Goal: Information Seeking & Learning: Learn about a topic

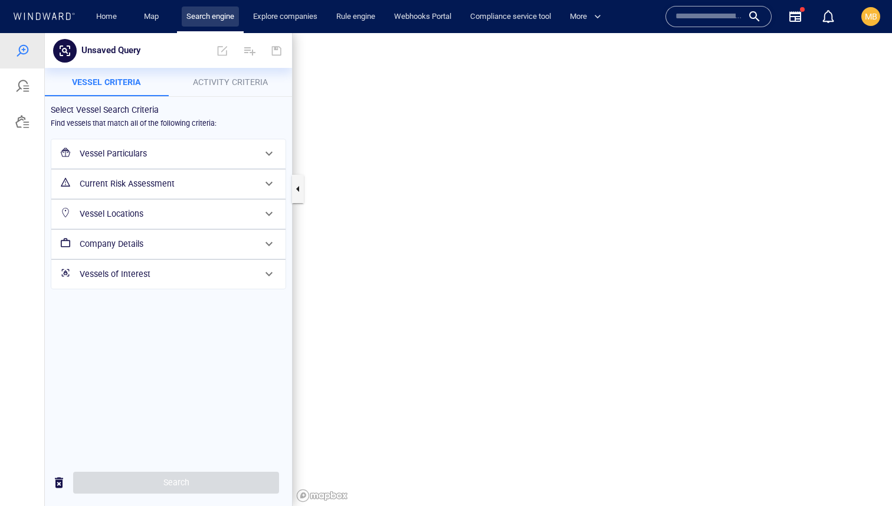
click at [197, 15] on link "Search engine" at bounding box center [210, 16] width 57 height 21
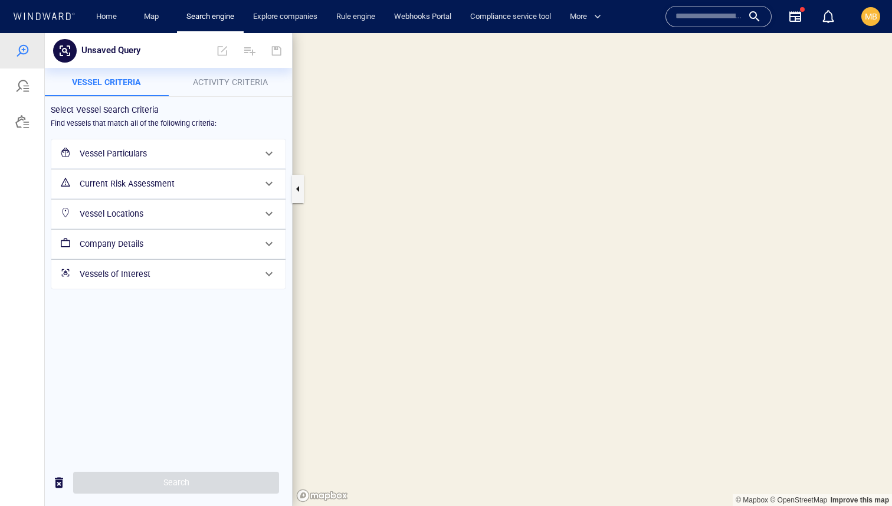
click at [235, 86] on span "Activity Criteria" at bounding box center [230, 81] width 75 height 9
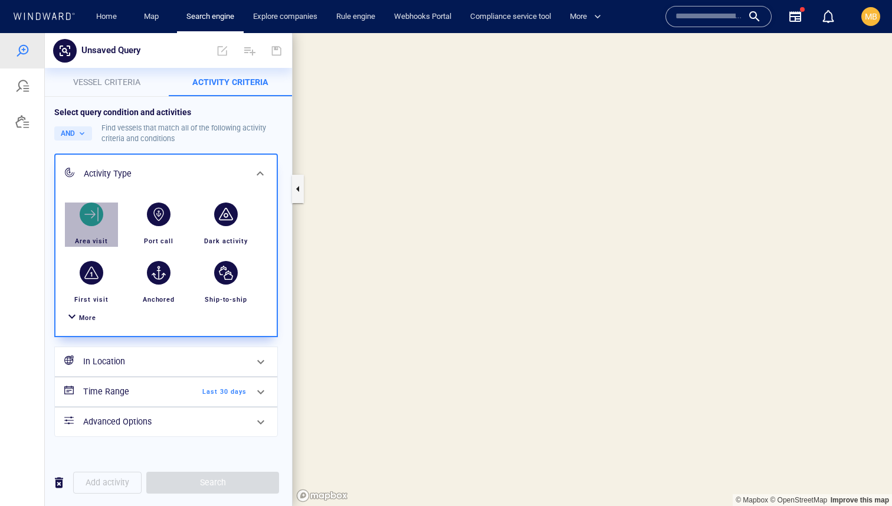
click at [88, 219] on div "button" at bounding box center [92, 214] width 24 height 24
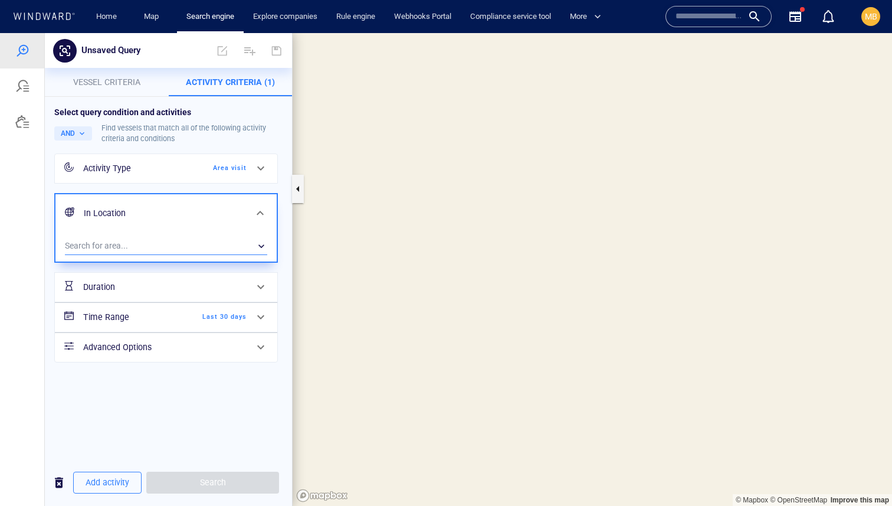
click at [152, 252] on div "​" at bounding box center [166, 246] width 202 height 18
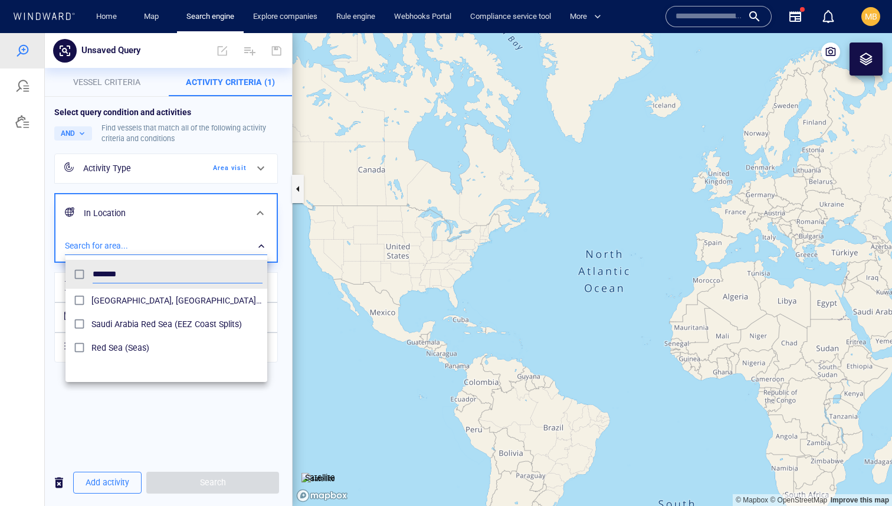
scroll to position [117, 202]
type input "*******"
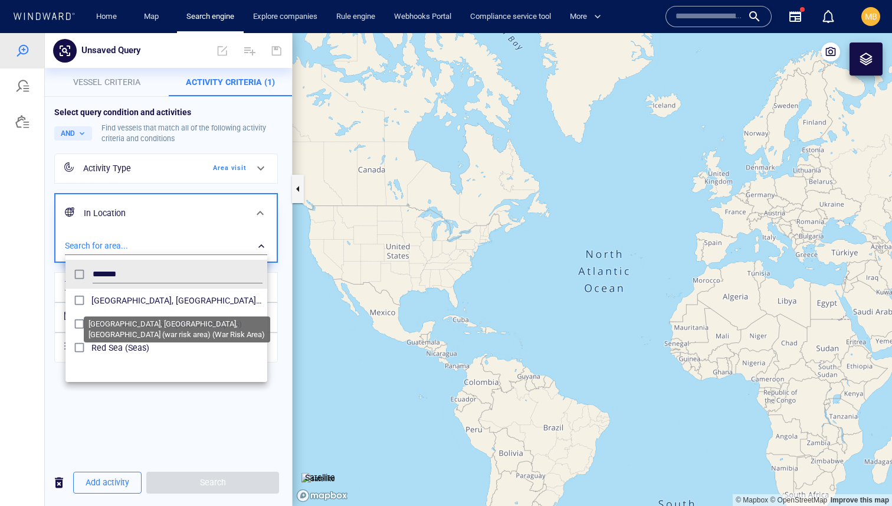
click at [192, 307] on span "Indian Ocean, Gulf of Aden, Southern Red Sea (war risk area) (War Risk Area)" at bounding box center [176, 300] width 171 height 14
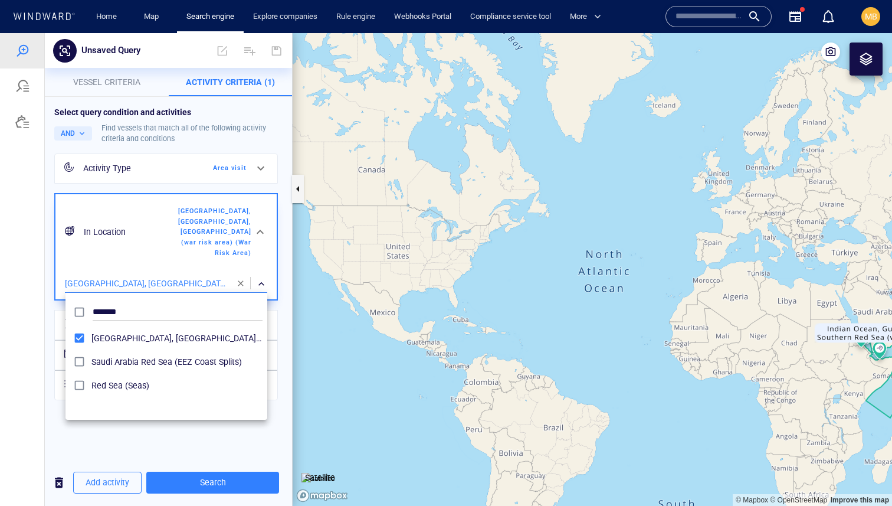
click at [185, 452] on div at bounding box center [446, 269] width 892 height 472
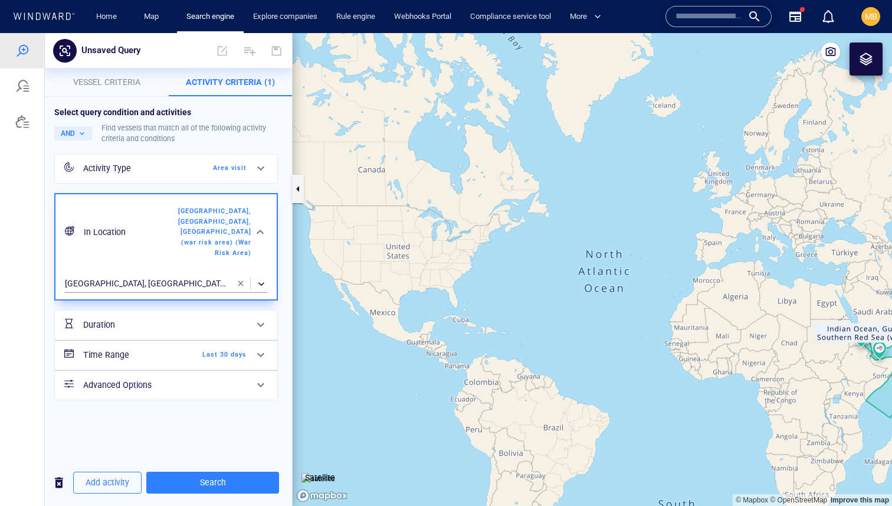
click at [191, 355] on span "Last 30 days" at bounding box center [213, 354] width 68 height 11
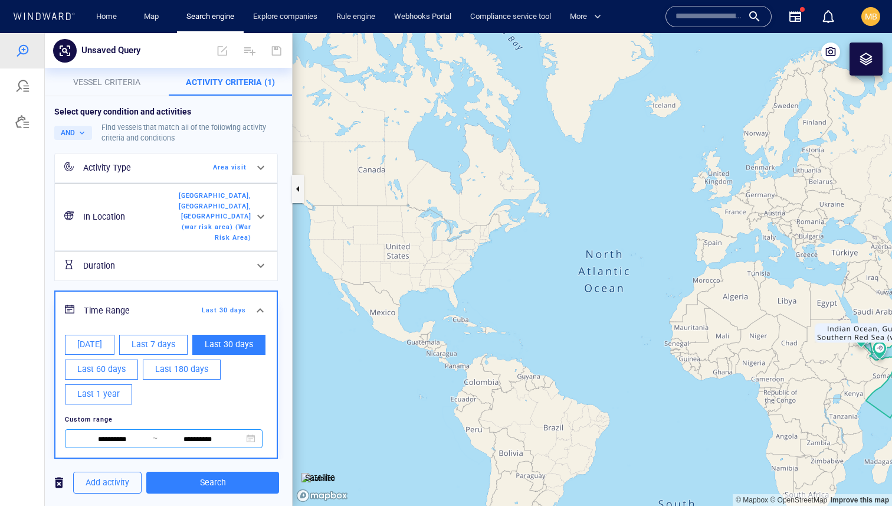
click at [124, 441] on input "**********" at bounding box center [112, 439] width 81 height 13
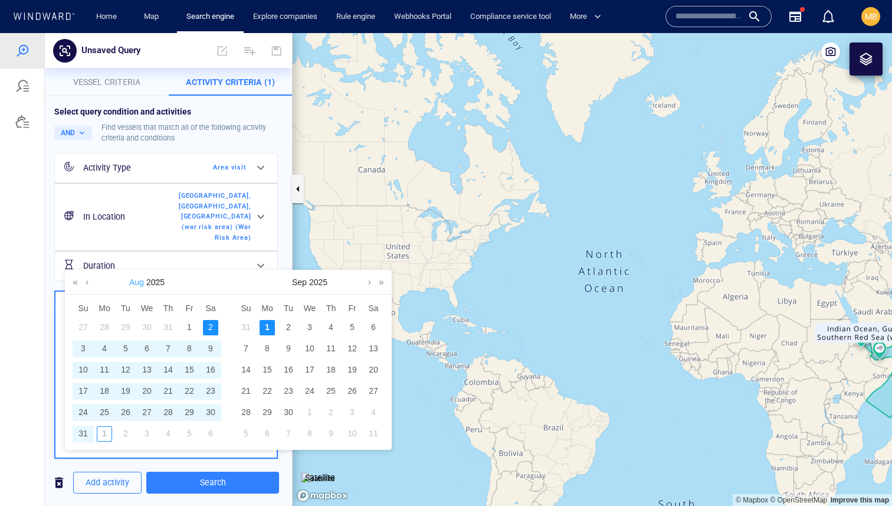
click at [137, 281] on link "Aug" at bounding box center [136, 282] width 17 height 24
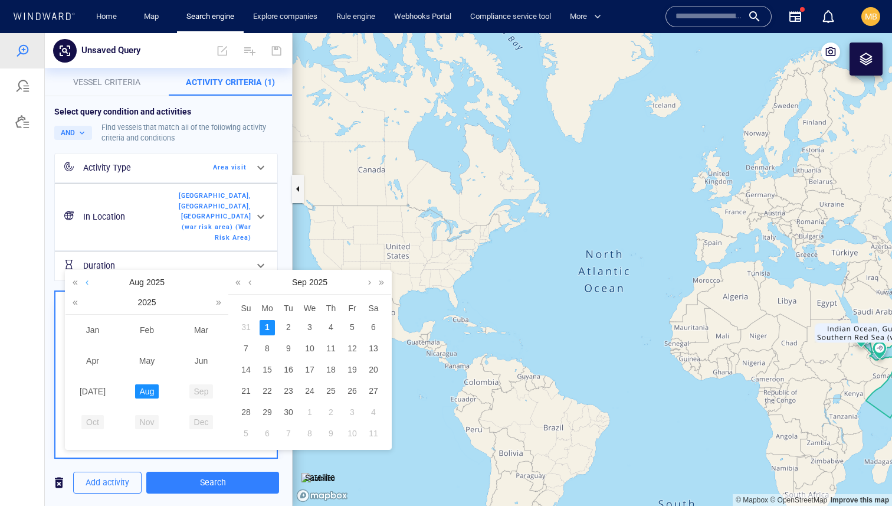
click at [84, 283] on link at bounding box center [87, 282] width 9 height 24
click at [74, 283] on link at bounding box center [75, 282] width 11 height 24
click at [74, 282] on link at bounding box center [75, 282] width 11 height 24
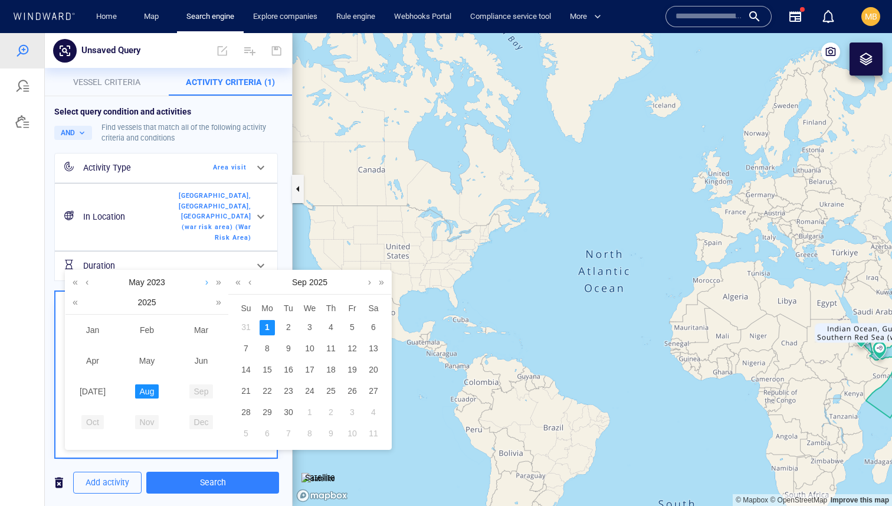
click at [205, 282] on link at bounding box center [206, 282] width 9 height 24
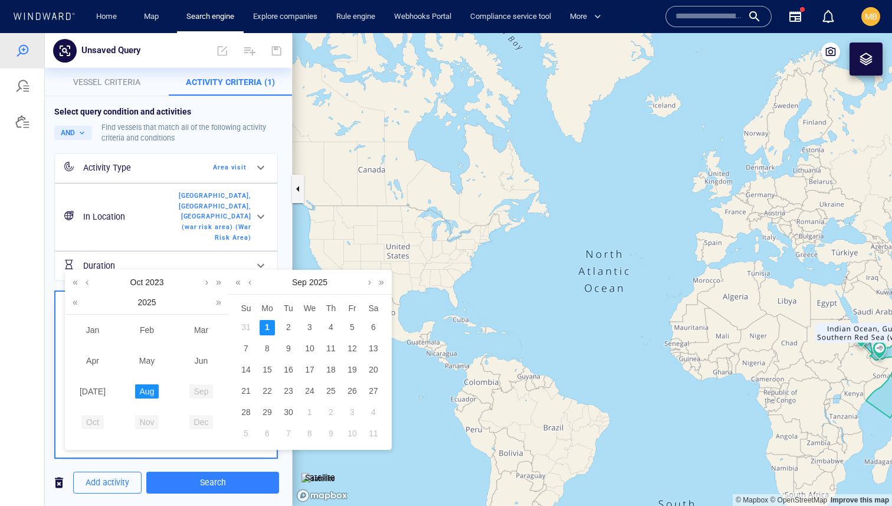
click at [166, 406] on td "Nov" at bounding box center [147, 421] width 54 height 31
click at [162, 296] on div "2025 x" at bounding box center [146, 302] width 163 height 24
click at [156, 298] on span "2025" at bounding box center [146, 301] width 18 height 9
click at [147, 361] on link "2023" at bounding box center [147, 360] width 28 height 14
click at [87, 425] on link "Oct" at bounding box center [92, 422] width 22 height 14
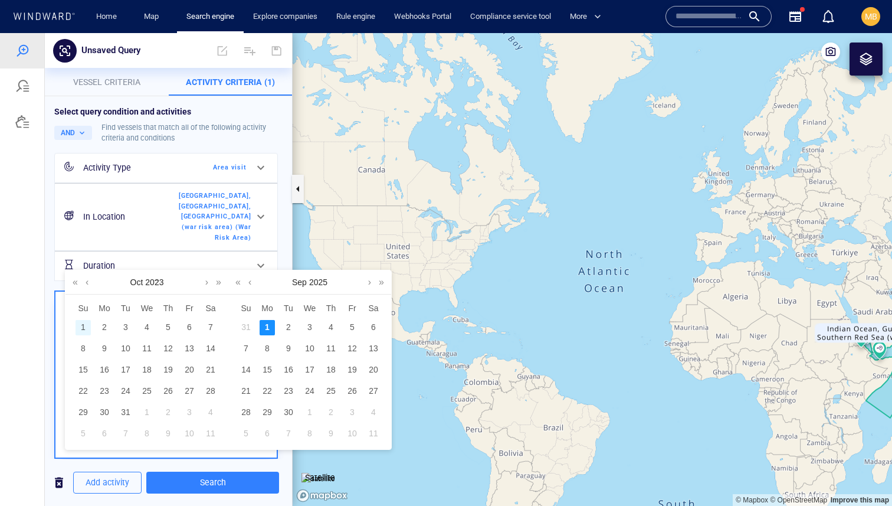
click at [84, 329] on div "1" at bounding box center [83, 327] width 15 height 15
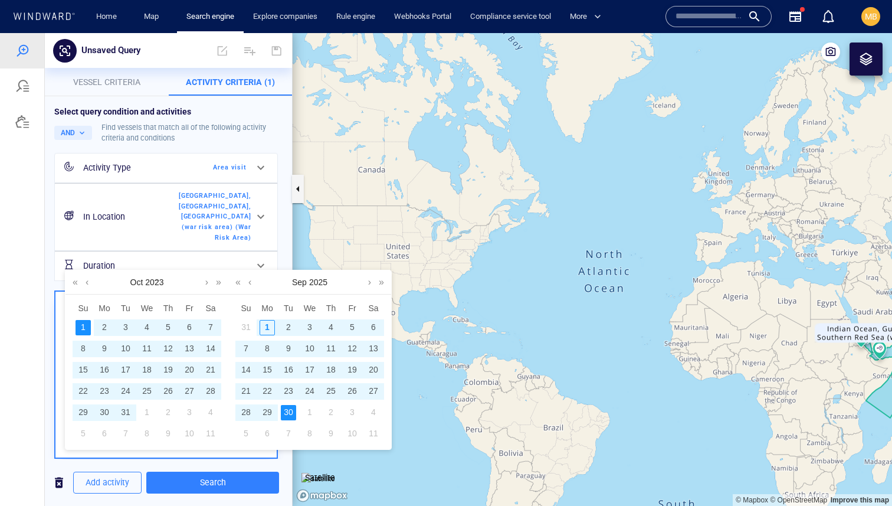
click at [293, 416] on div "30" at bounding box center [288, 412] width 15 height 15
type input "**********"
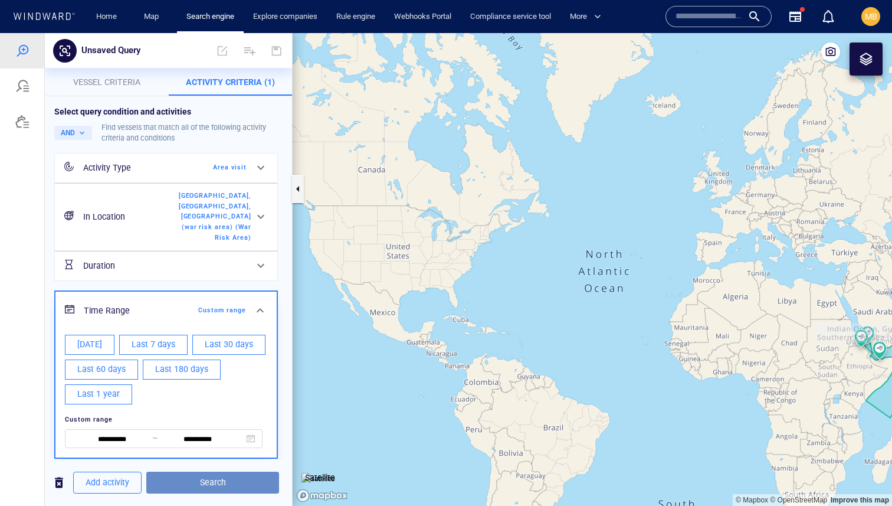
click at [208, 485] on span "Search" at bounding box center [213, 482] width 114 height 15
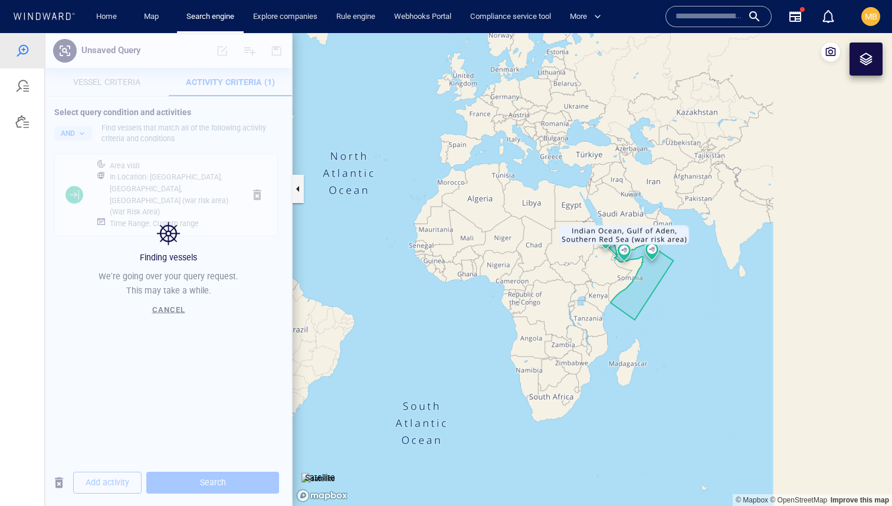
drag, startPoint x: 789, startPoint y: 339, endPoint x: 494, endPoint y: 220, distance: 318.1
click at [483, 217] on canvas "Map" at bounding box center [592, 269] width 599 height 472
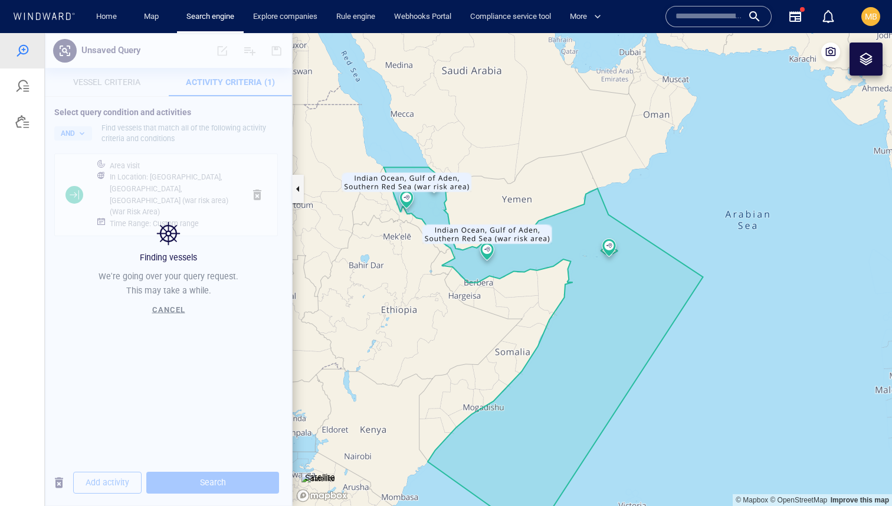
drag, startPoint x: 242, startPoint y: 290, endPoint x: 230, endPoint y: 284, distance: 13.2
click at [229, 288] on div "We're going over your query request. This may take a while. Cancel" at bounding box center [168, 293] width 255 height 58
click at [166, 314] on div "Cancel" at bounding box center [169, 310] width 38 height 20
click at [166, 312] on span "Cancel" at bounding box center [168, 309] width 33 height 9
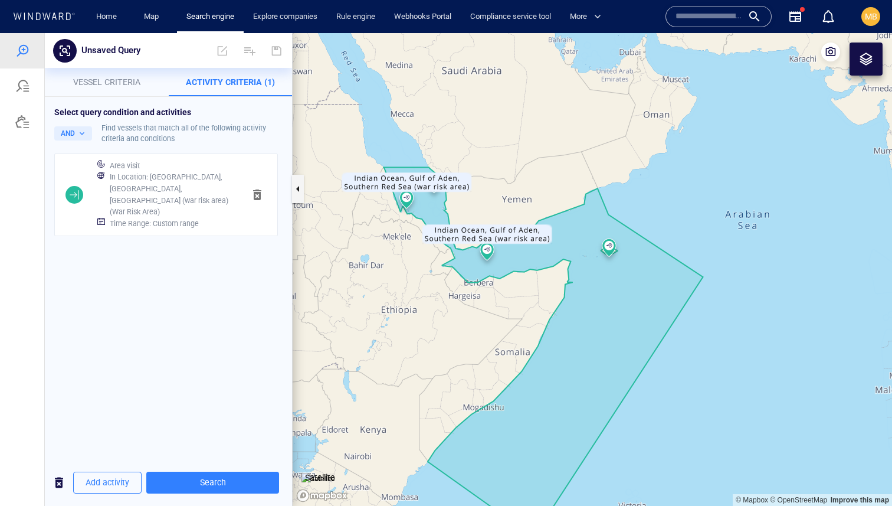
click at [153, 198] on h6 "In Location : Indian Ocean, Gulf of Aden, Southern Red Sea (war risk area) (War…" at bounding box center [172, 194] width 125 height 47
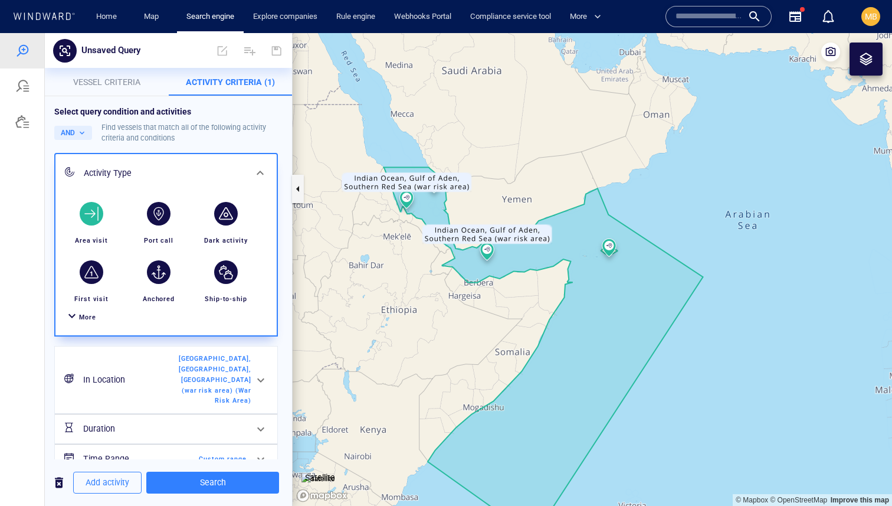
scroll to position [54, 0]
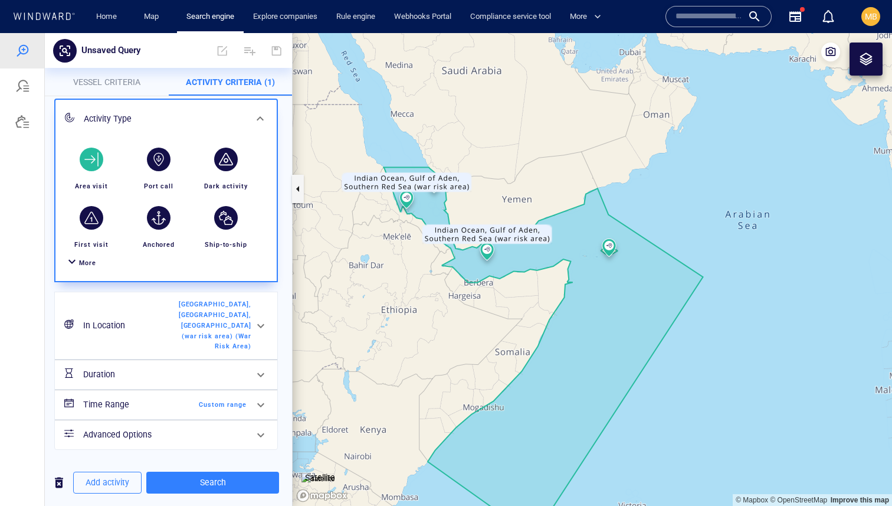
click at [227, 405] on span "Custom range" at bounding box center [213, 404] width 68 height 11
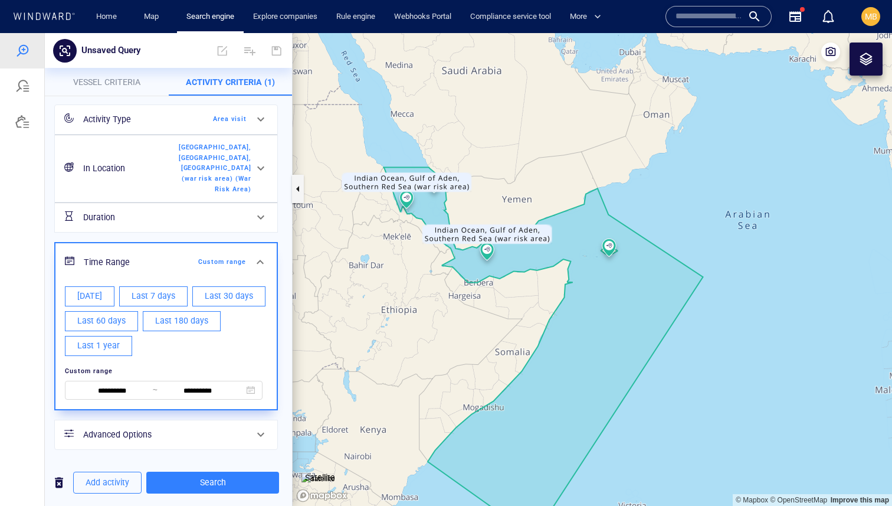
scroll to position [0, 0]
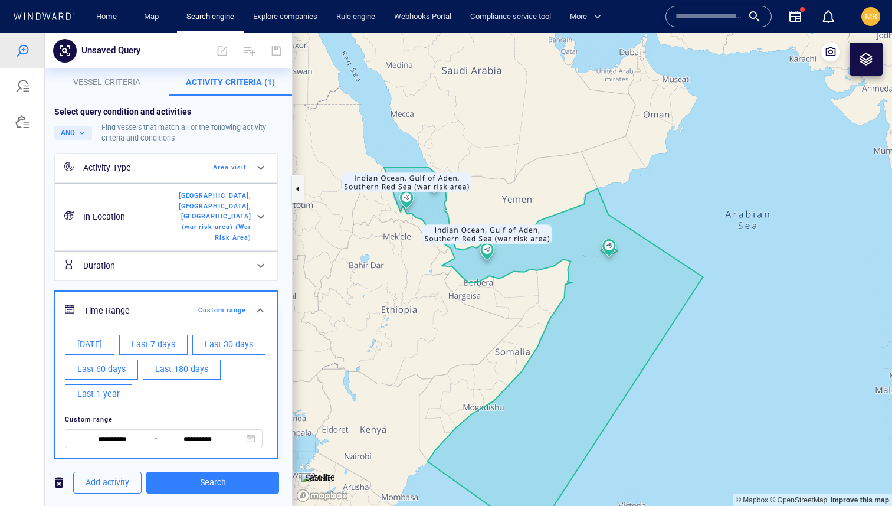
click at [157, 342] on span "Last 7 days" at bounding box center [154, 344] width 44 height 15
type input "**********"
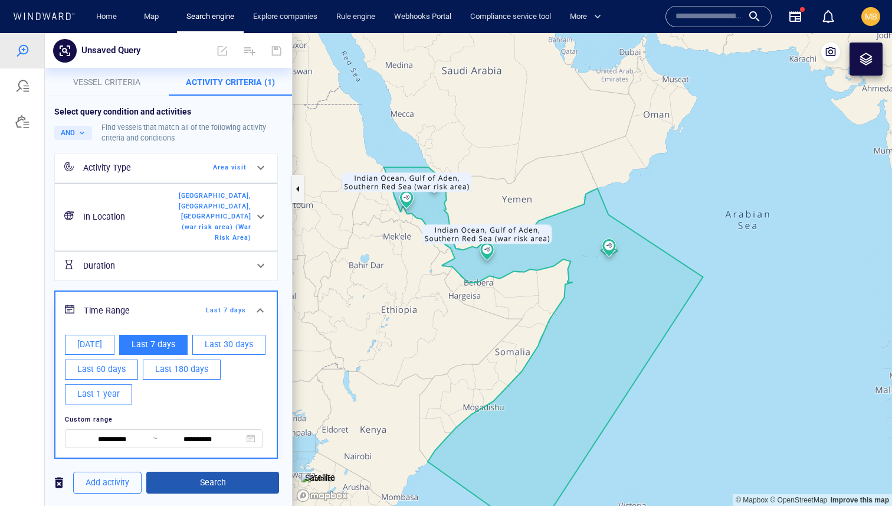
click at [218, 470] on div "Add activity Search" at bounding box center [168, 482] width 247 height 29
click at [217, 479] on span "Search" at bounding box center [213, 482] width 114 height 15
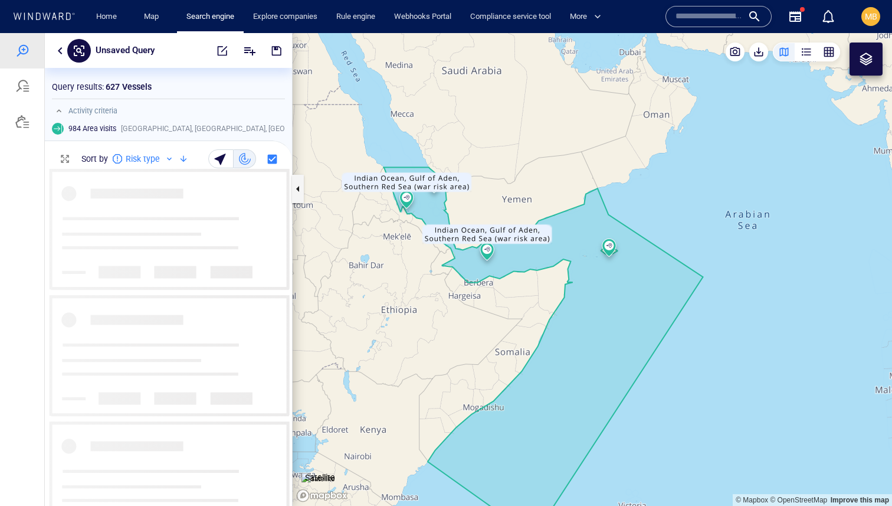
scroll to position [337, 247]
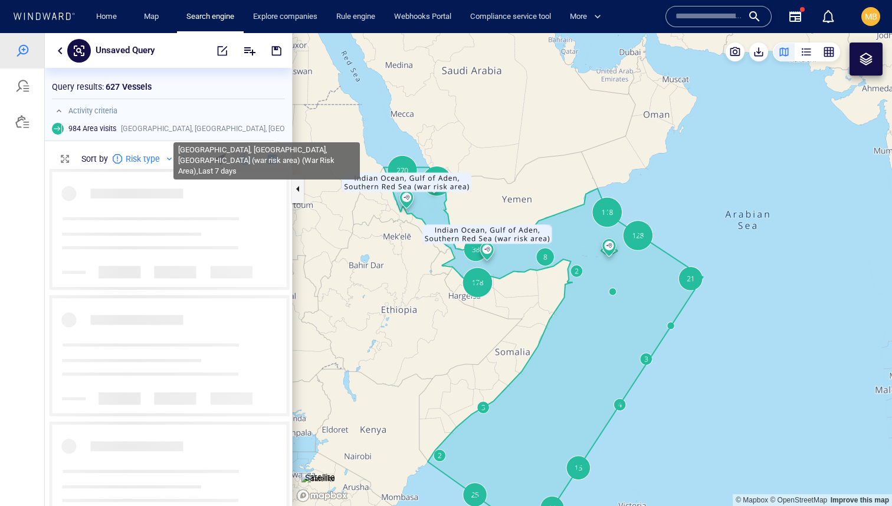
click at [140, 125] on span "Indian Ocean, Gulf of Aden, Southern Red Sea (war risk area) (War Risk Area) , …" at bounding box center [299, 128] width 356 height 11
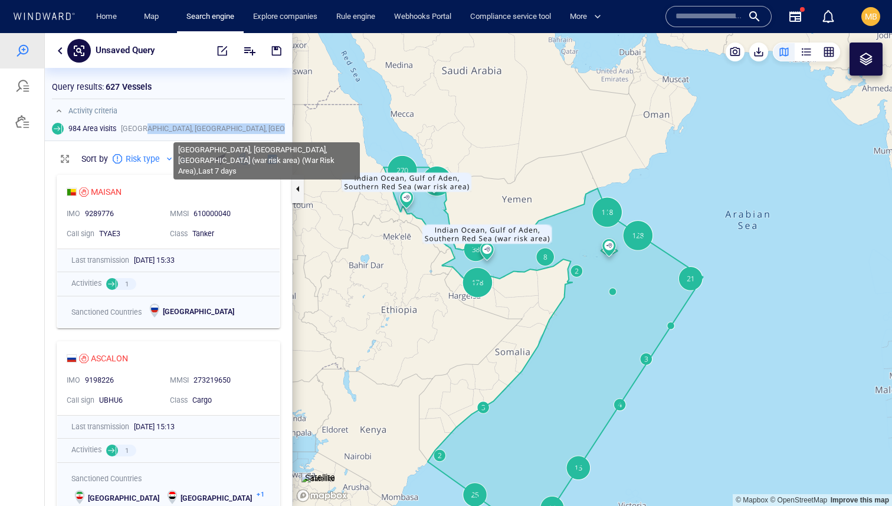
drag, startPoint x: 140, startPoint y: 125, endPoint x: 270, endPoint y: 126, distance: 130.4
click at [270, 126] on span "Indian Ocean, Gulf of Aden, Southern Red Sea (war risk area) (War Risk Area) , …" at bounding box center [299, 128] width 356 height 11
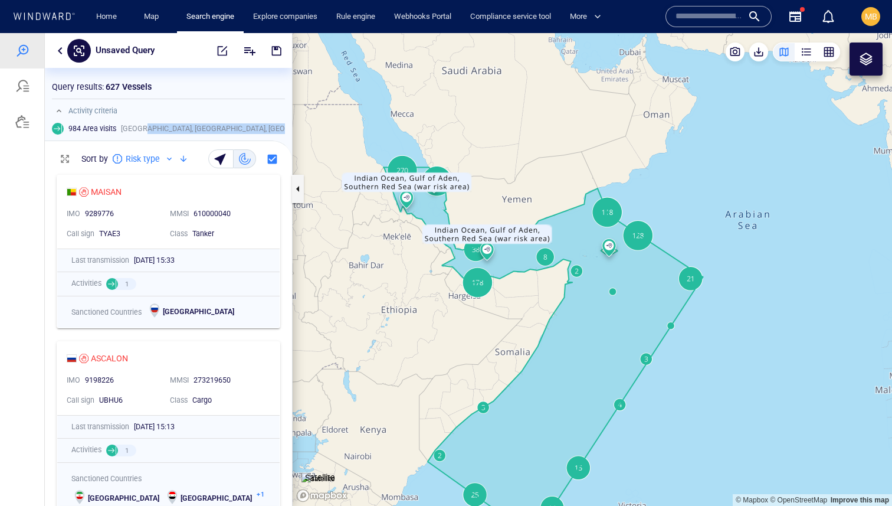
drag, startPoint x: 380, startPoint y: 150, endPoint x: 449, endPoint y: 241, distance: 113.7
click at [462, 240] on canvas "Map" at bounding box center [592, 269] width 599 height 472
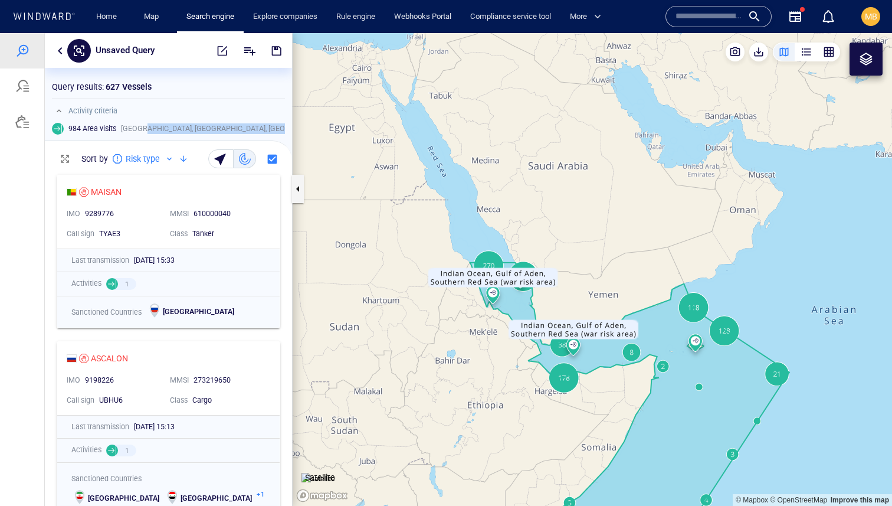
click at [55, 51] on button "button" at bounding box center [60, 51] width 14 height 14
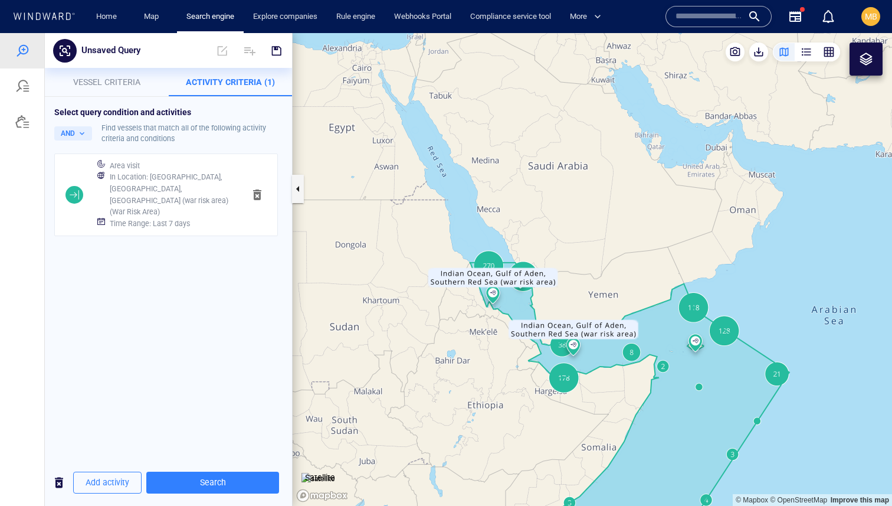
click at [147, 185] on h6 "In Location : Indian Ocean, Gulf of Aden, Southern Red Sea (war risk area) (War…" at bounding box center [172, 194] width 125 height 47
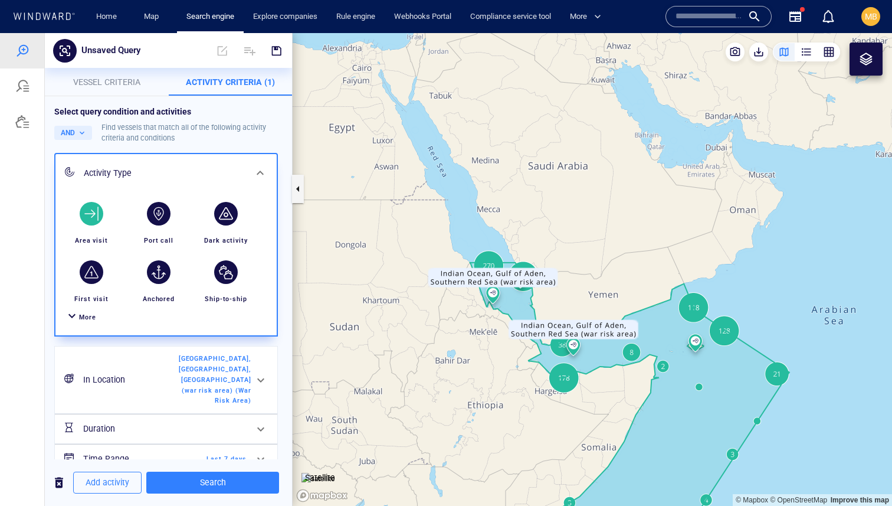
click at [183, 386] on span "Indian Ocean, Gulf of Aden, Southern Red Sea (war risk area) (War Risk Area)" at bounding box center [215, 379] width 73 height 52
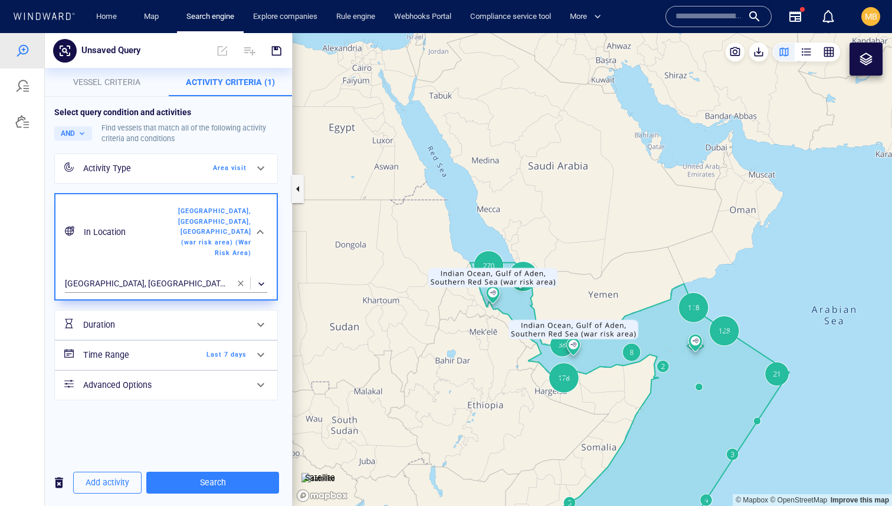
click at [237, 280] on span "button" at bounding box center [240, 282] width 9 height 9
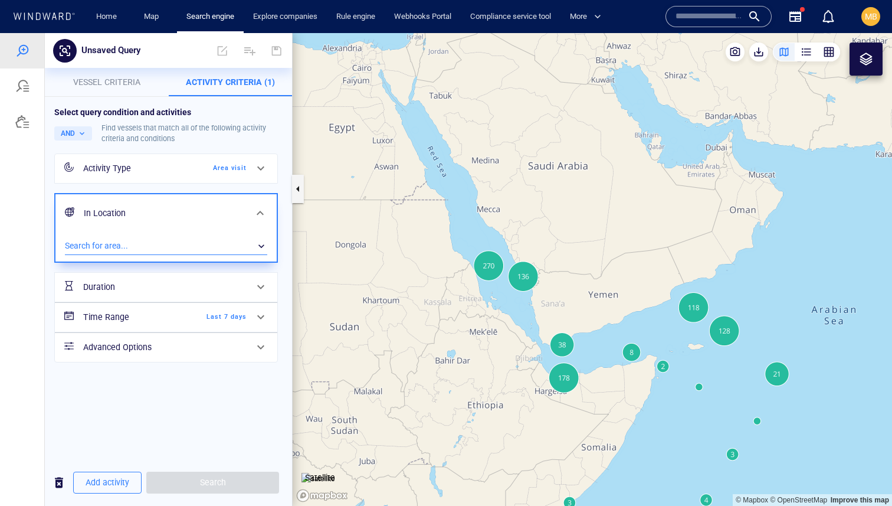
click at [197, 245] on div "​" at bounding box center [166, 246] width 202 height 18
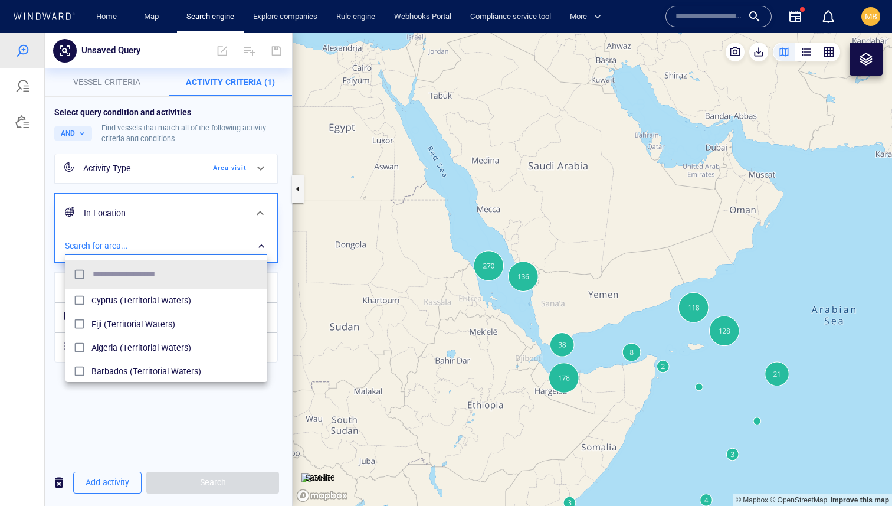
scroll to position [117, 202]
type input "*"
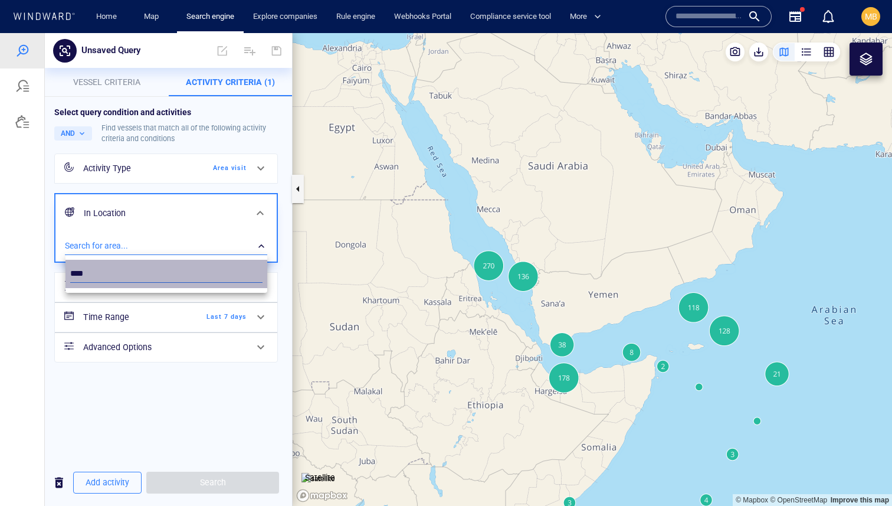
click at [106, 269] on input "****" at bounding box center [166, 274] width 192 height 18
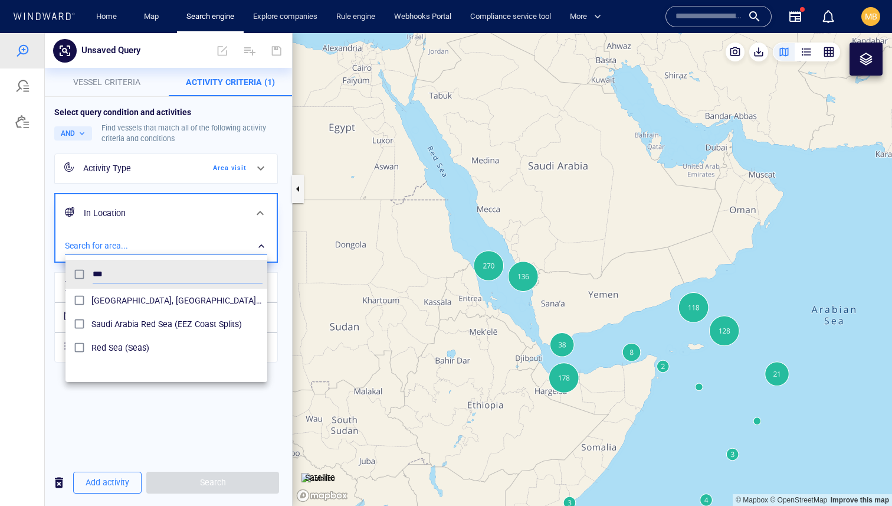
type input "***"
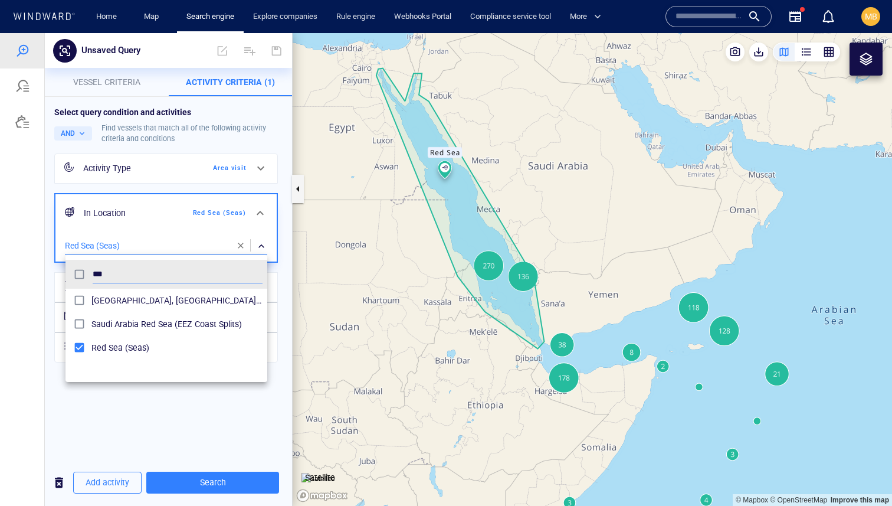
click at [194, 169] on div at bounding box center [446, 269] width 892 height 472
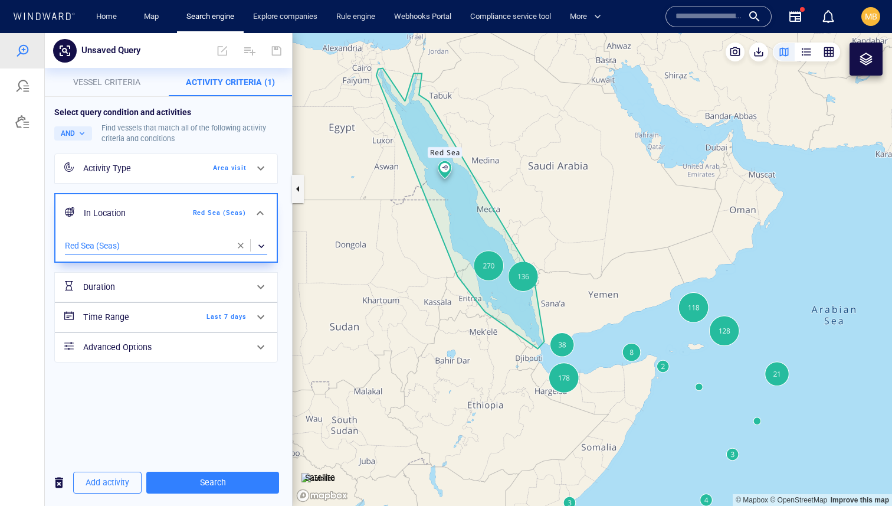
click at [189, 251] on div "​" at bounding box center [166, 246] width 202 height 18
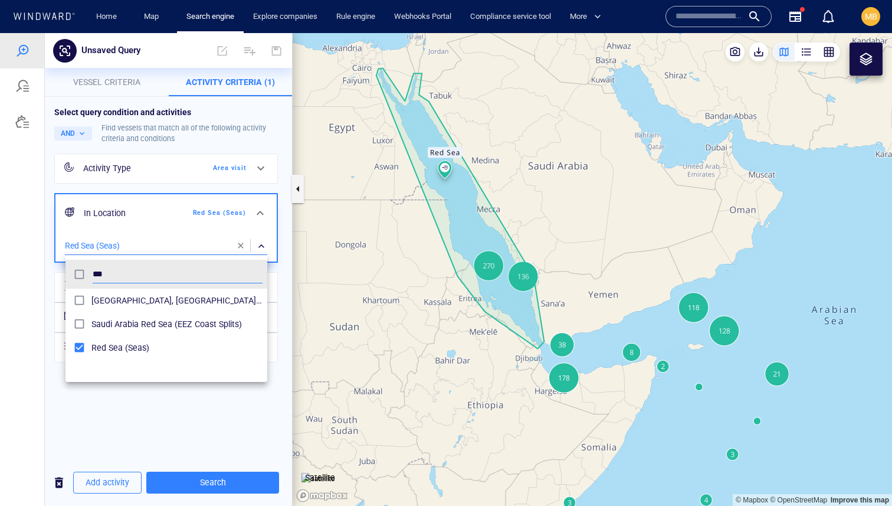
scroll to position [117, 202]
click at [234, 243] on div at bounding box center [446, 269] width 892 height 472
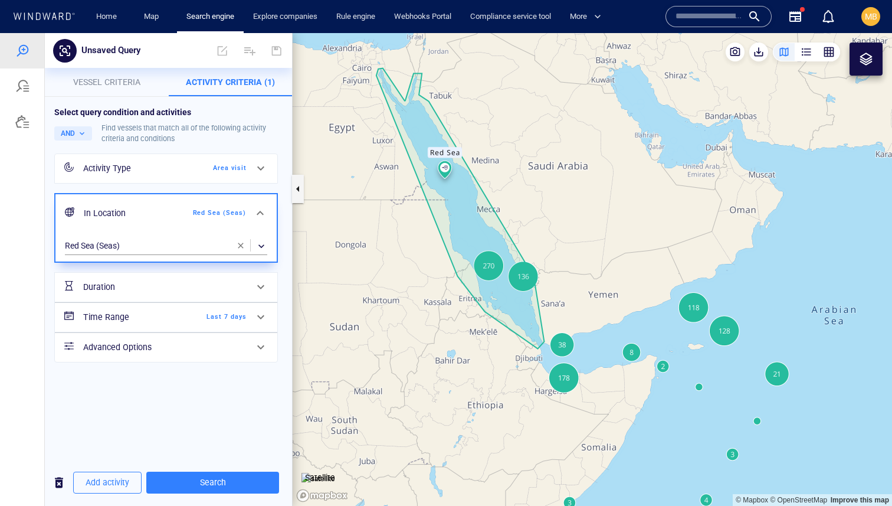
click at [239, 244] on span "button" at bounding box center [240, 245] width 9 height 9
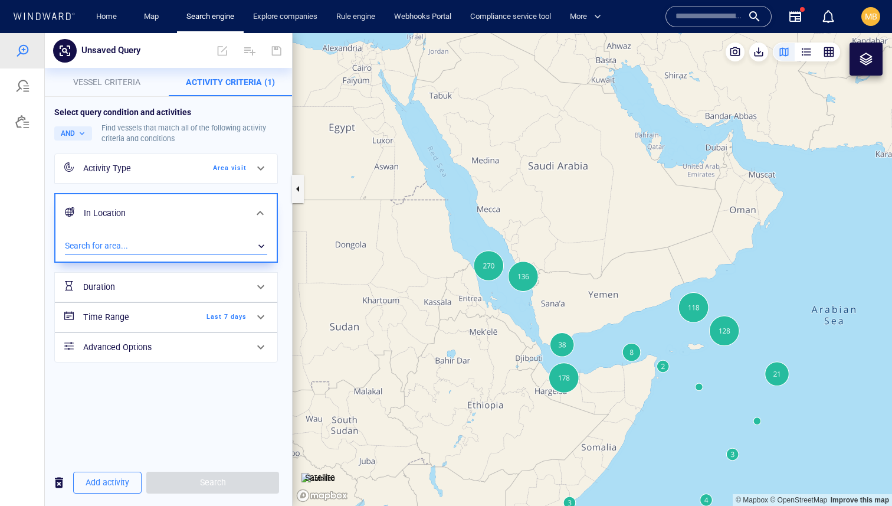
click at [195, 243] on div "​" at bounding box center [166, 246] width 202 height 18
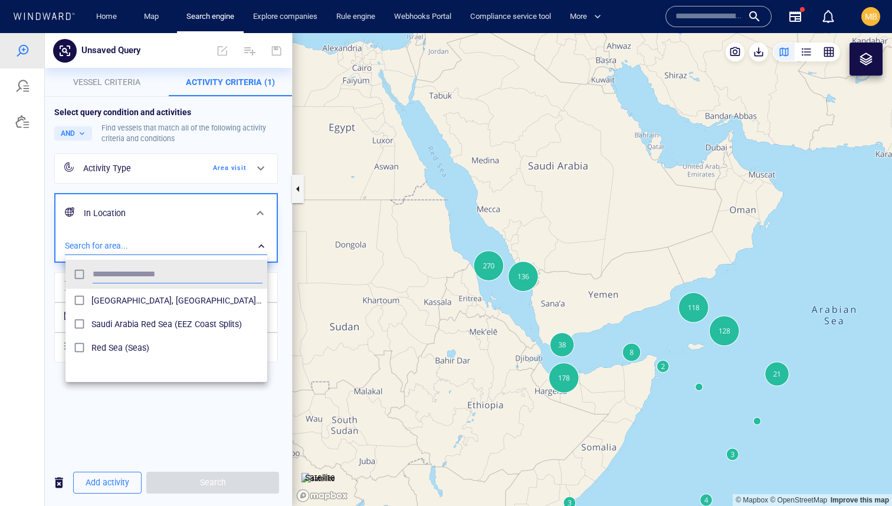
scroll to position [117, 202]
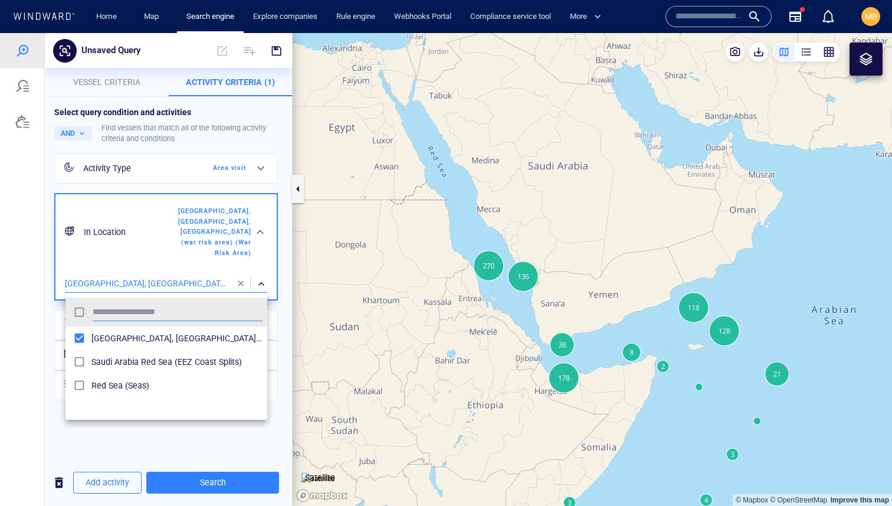
click at [189, 431] on div at bounding box center [446, 269] width 892 height 472
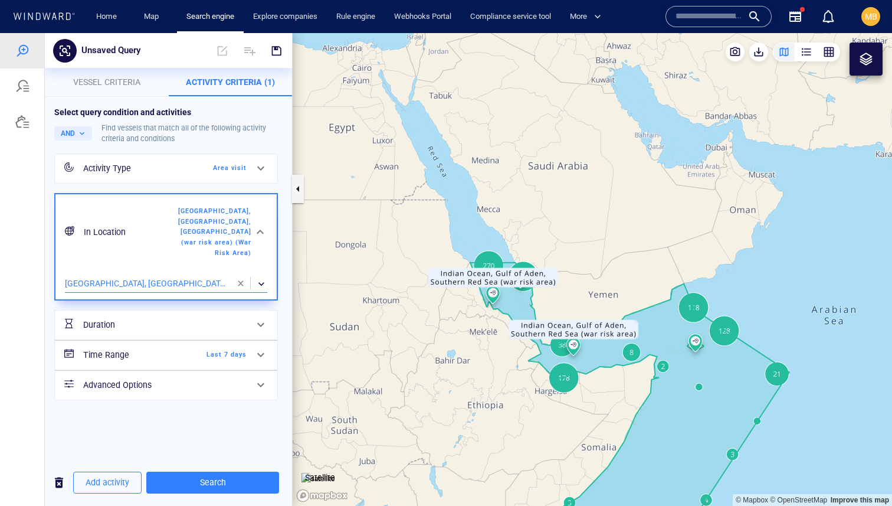
click at [170, 353] on h6 "Time Range" at bounding box center [131, 354] width 96 height 15
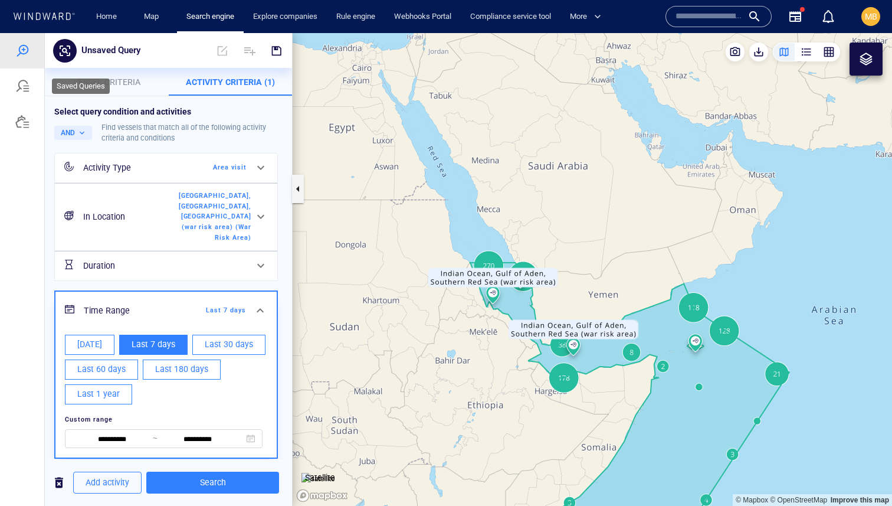
click at [10, 83] on div at bounding box center [22, 85] width 44 height 35
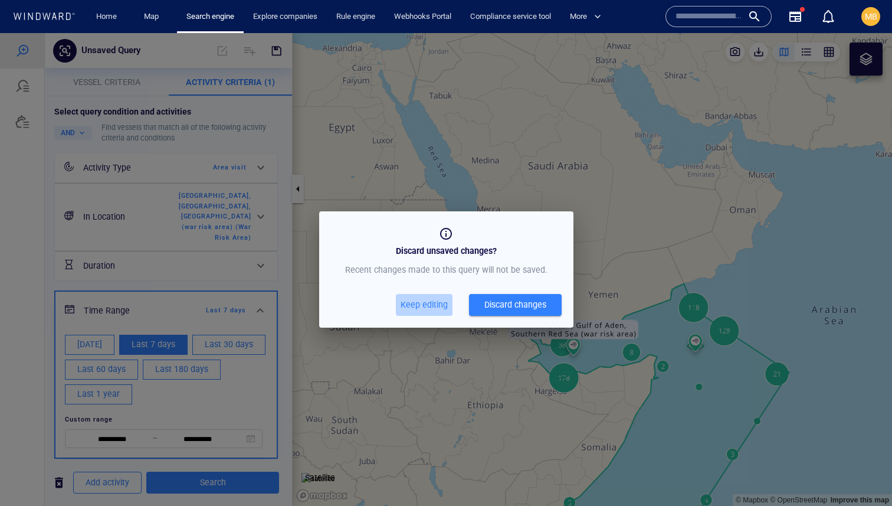
click at [439, 300] on span "Keep editing" at bounding box center [424, 304] width 47 height 15
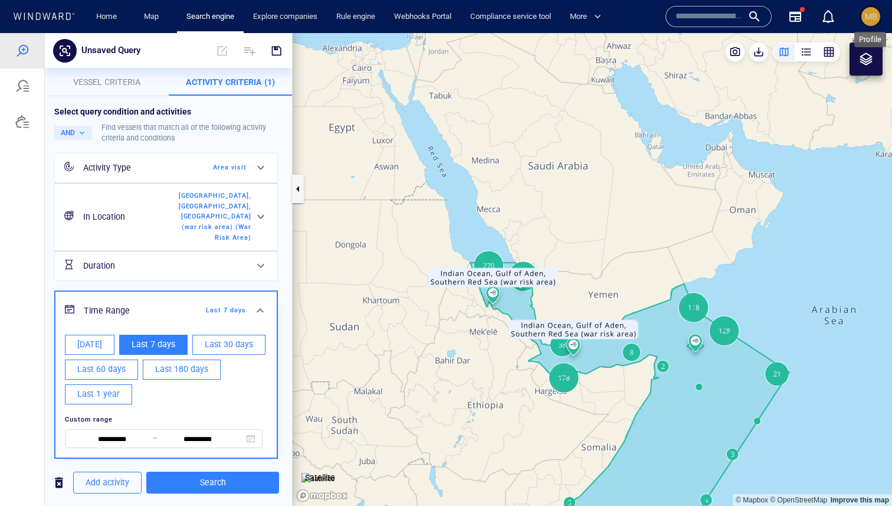
click at [865, 22] on div "MB" at bounding box center [871, 16] width 12 height 14
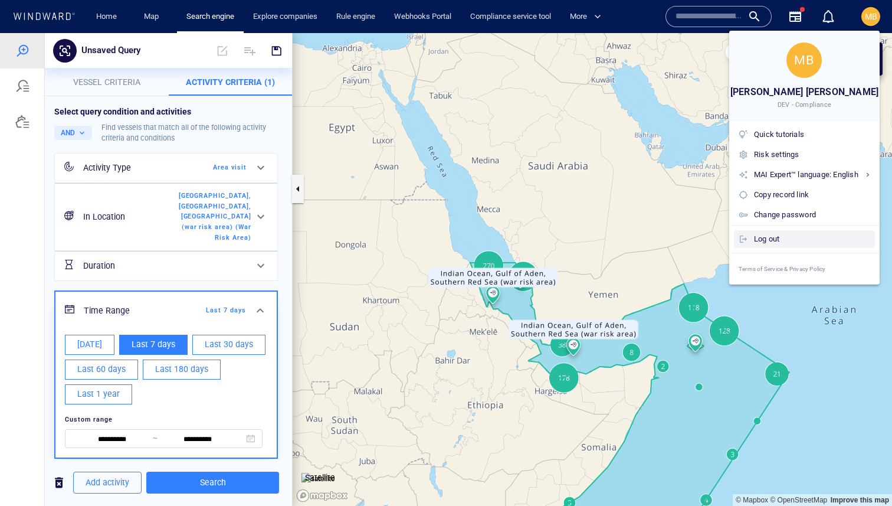
click at [782, 236] on div "Log out" at bounding box center [812, 238] width 116 height 13
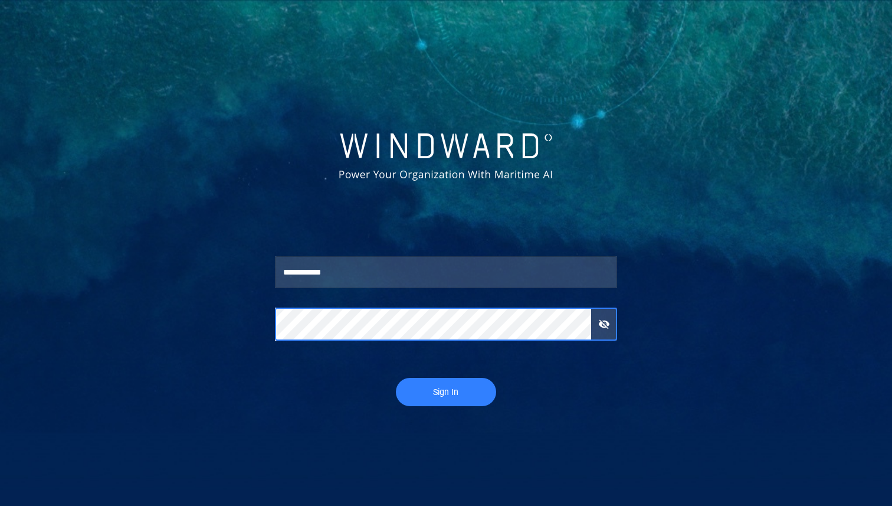
type input "******"
click at [468, 380] on button "Sign In" at bounding box center [446, 392] width 100 height 28
